Goal: Find specific page/section: Find specific page/section

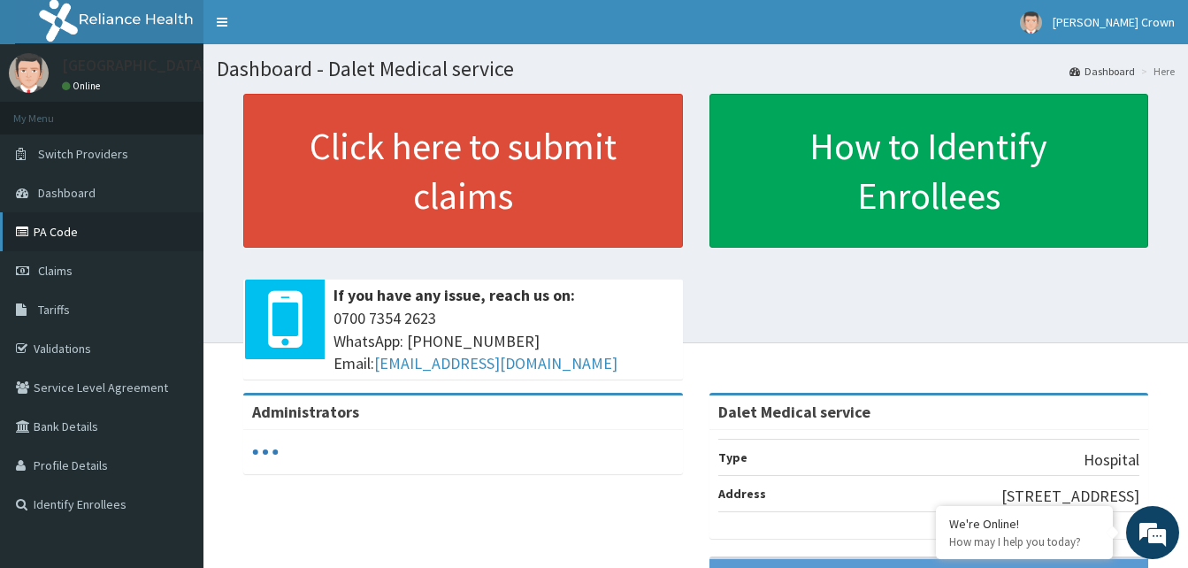
click at [61, 236] on link "PA Code" at bounding box center [101, 231] width 203 height 39
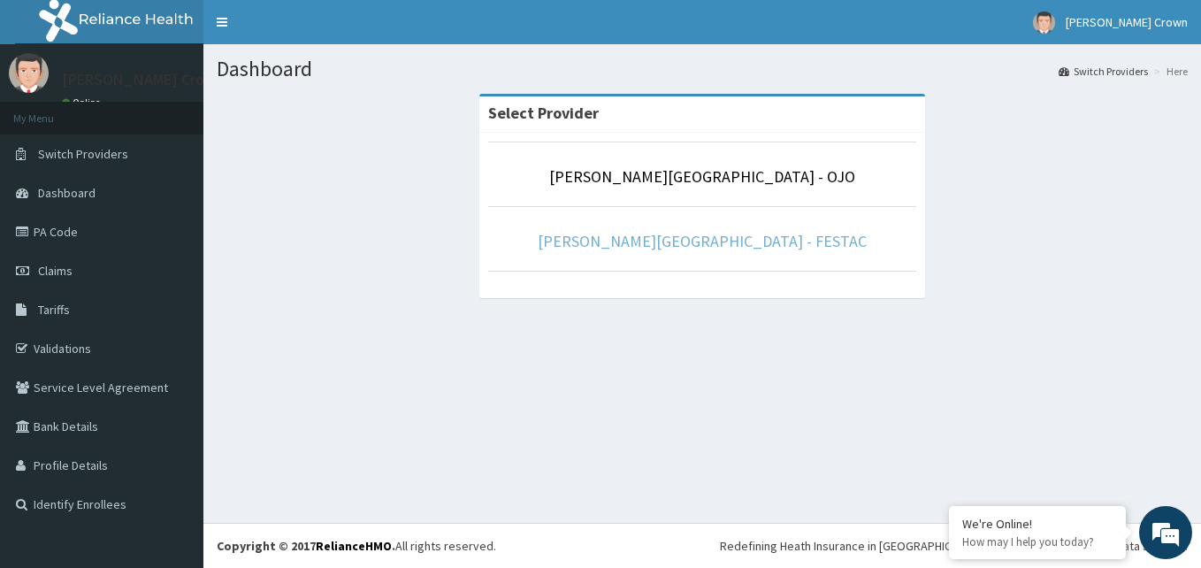
click at [737, 243] on link "[PERSON_NAME][GEOGRAPHIC_DATA] - FESTAC" at bounding box center [702, 241] width 329 height 20
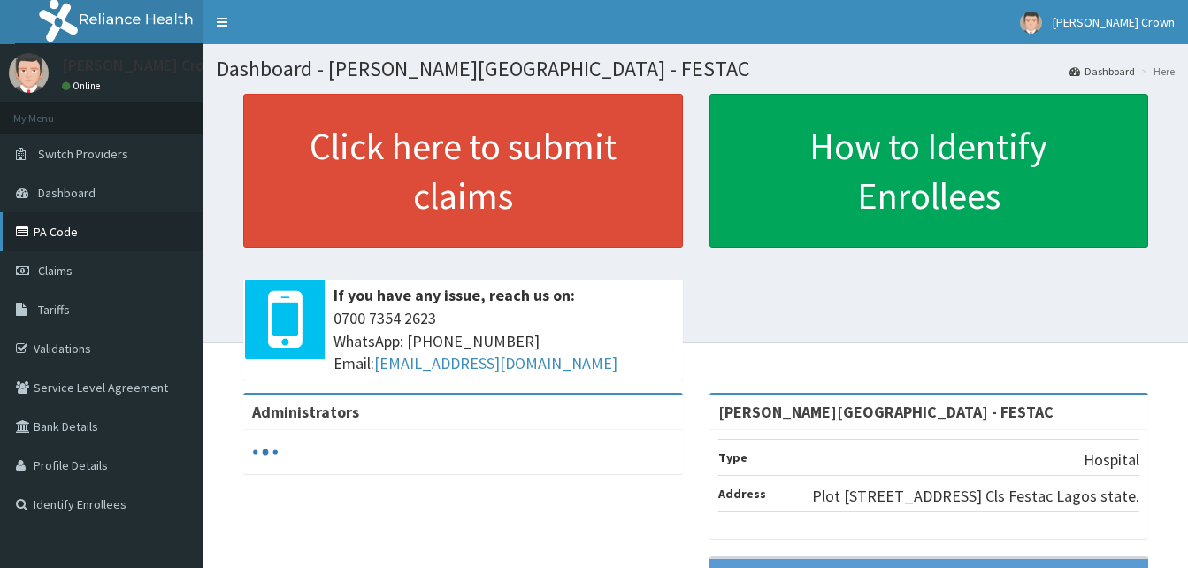
click at [61, 228] on link "PA Code" at bounding box center [101, 231] width 203 height 39
